Goal: Information Seeking & Learning: Learn about a topic

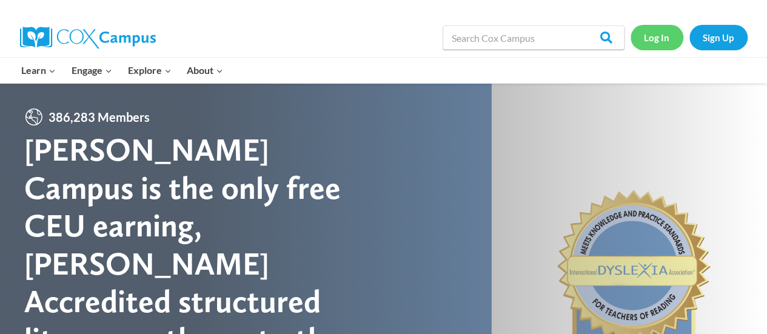
click at [661, 36] on link "Log In" at bounding box center [657, 37] width 53 height 25
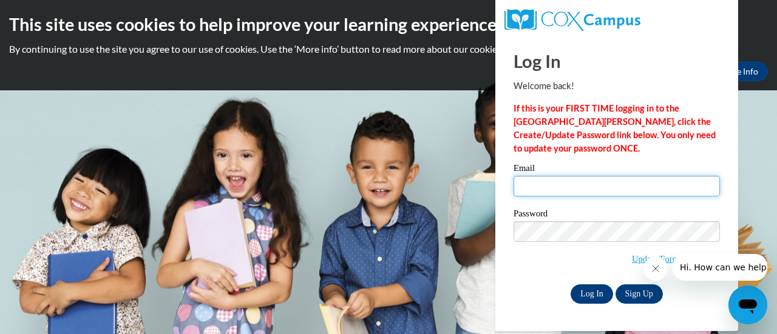
type input "awestbrook@kippatl.org"
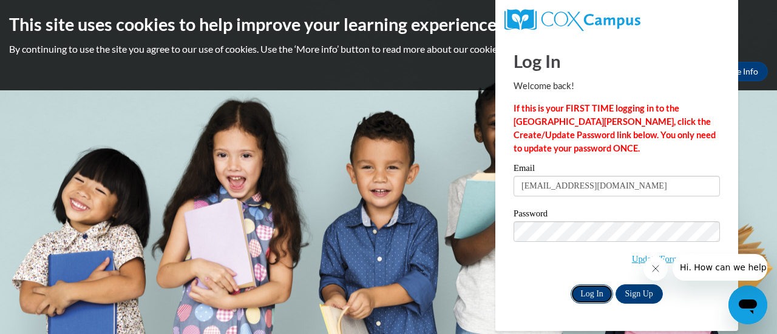
click at [584, 291] on input "Log In" at bounding box center [591, 294] width 42 height 19
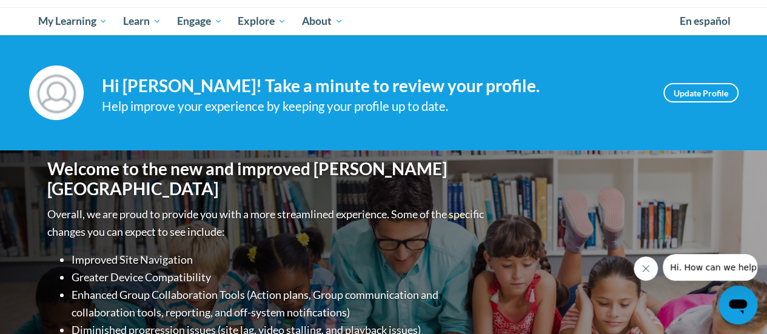
scroll to position [103, 0]
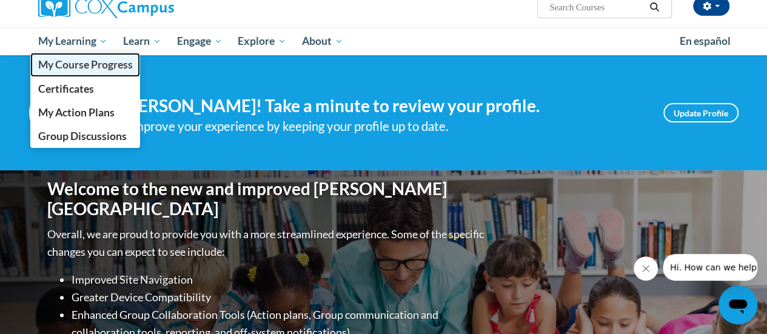
click at [62, 67] on span "My Course Progress" at bounding box center [85, 64] width 95 height 13
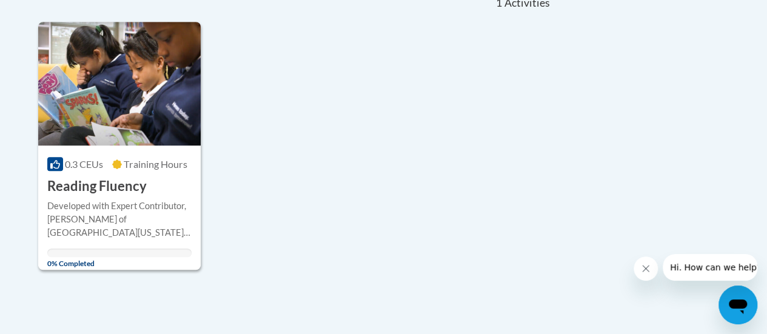
scroll to position [290, 0]
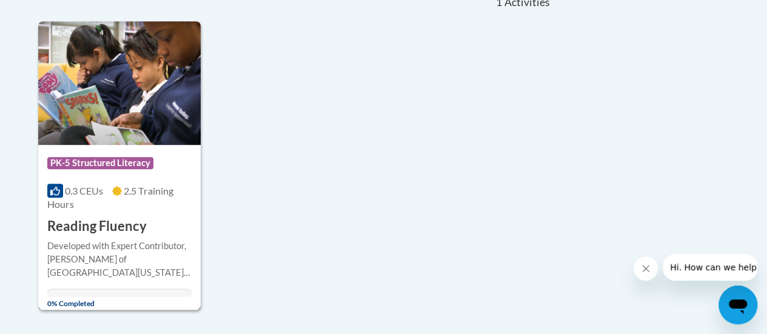
click at [127, 242] on div "Developed with Expert Contributor, Dr. Laura Rhinehart of University California…" at bounding box center [119, 260] width 144 height 40
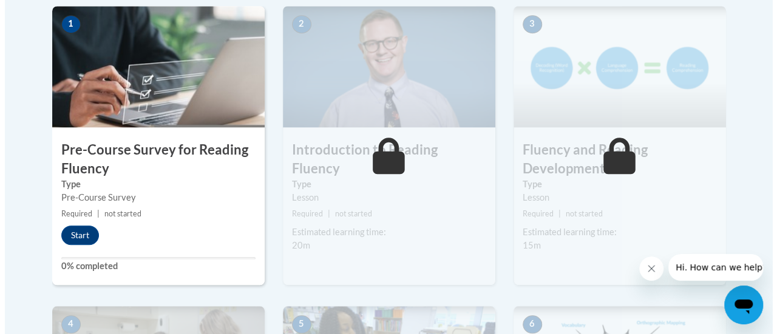
scroll to position [353, 0]
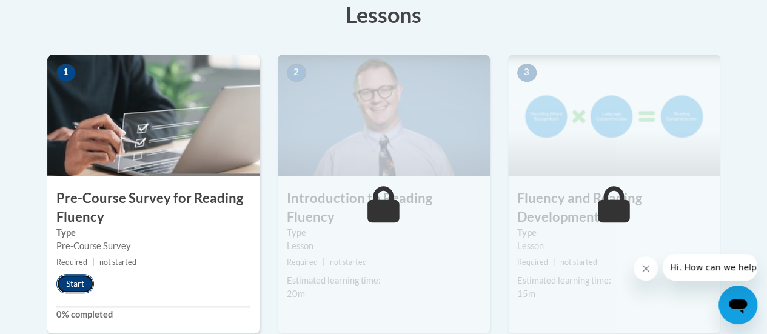
click at [85, 281] on button "Start" at bounding box center [75, 283] width 38 height 19
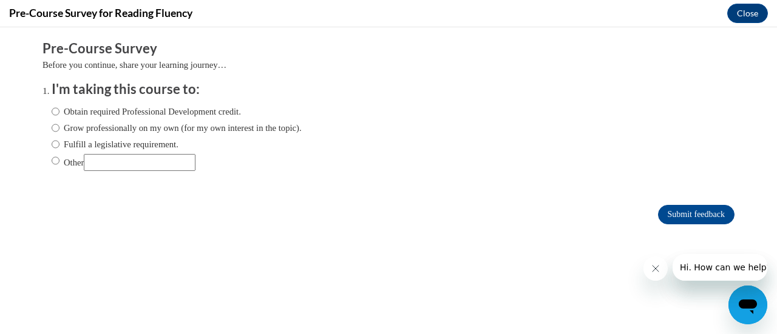
scroll to position [0, 0]
click at [52, 111] on label "Obtain required Professional Development credit." at bounding box center [146, 111] width 189 height 13
click at [52, 111] on input "Obtain required Professional Development credit." at bounding box center [56, 111] width 8 height 13
radio input "true"
click at [692, 209] on input "Submit feedback" at bounding box center [696, 214] width 76 height 19
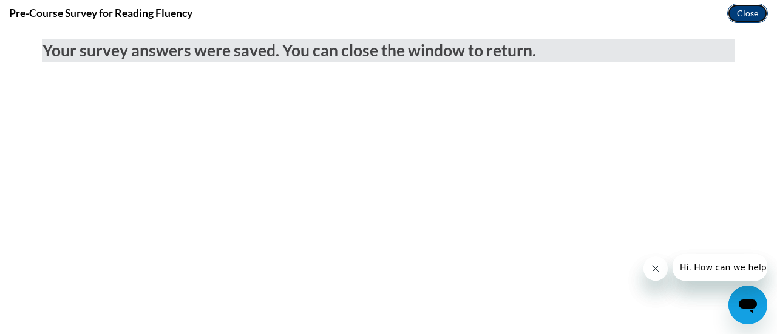
click at [757, 16] on button "Close" at bounding box center [747, 13] width 41 height 19
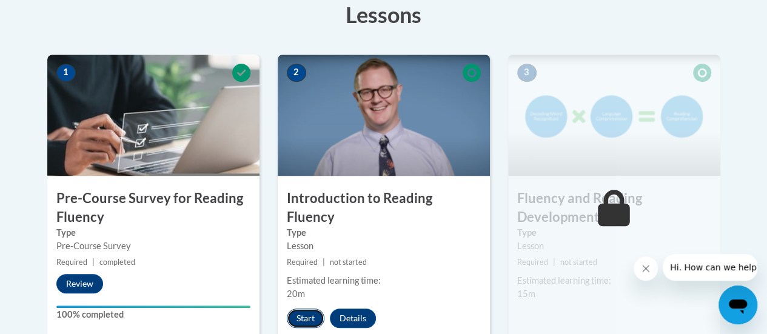
click at [301, 309] on button "Start" at bounding box center [306, 318] width 38 height 19
